Goal: Information Seeking & Learning: Learn about a topic

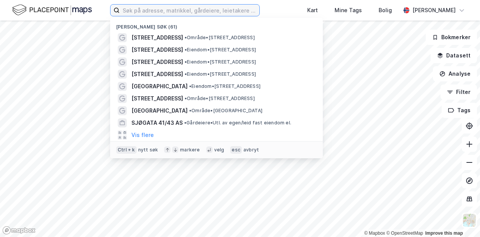
click at [162, 12] on input at bounding box center [190, 10] width 140 height 11
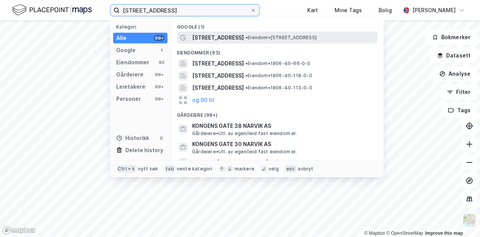
type input "[STREET_ADDRESS]"
click at [223, 36] on span "[STREET_ADDRESS]" at bounding box center [218, 37] width 52 height 9
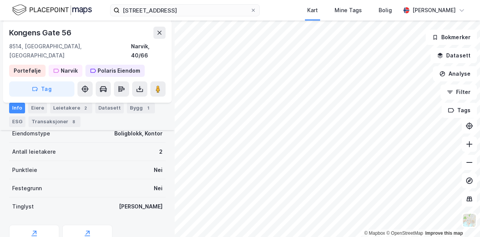
scroll to position [188, 0]
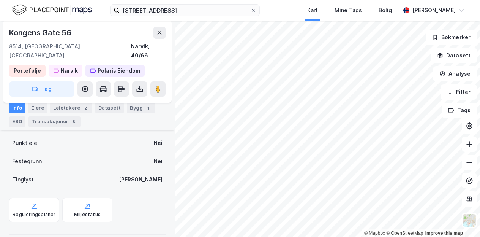
click at [137, 101] on div "Info [PERSON_NAME] 2 Datasett Bygg 1 ESG Transaksjoner 8" at bounding box center [87, 111] width 175 height 36
click at [136, 104] on div "Bygg 1" at bounding box center [141, 108] width 28 height 11
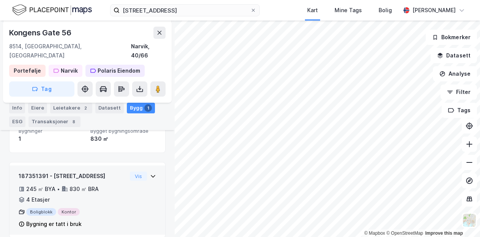
click at [119, 208] on div "Boligblokk Kontor" at bounding box center [73, 212] width 108 height 8
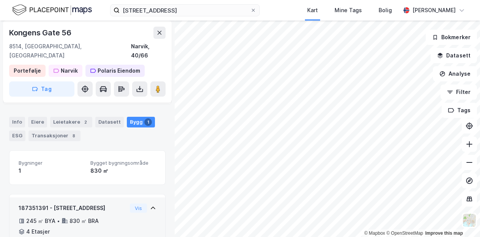
scroll to position [0, 0]
